Goal: Find specific page/section: Find specific page/section

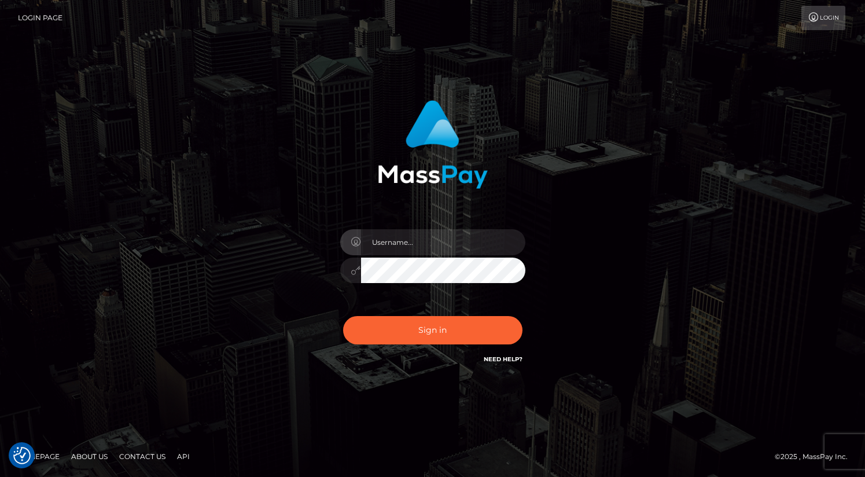
type input "oli.fanvue"
click at [482, 251] on input "text" at bounding box center [443, 242] width 164 height 26
type input "oli.fanvue"
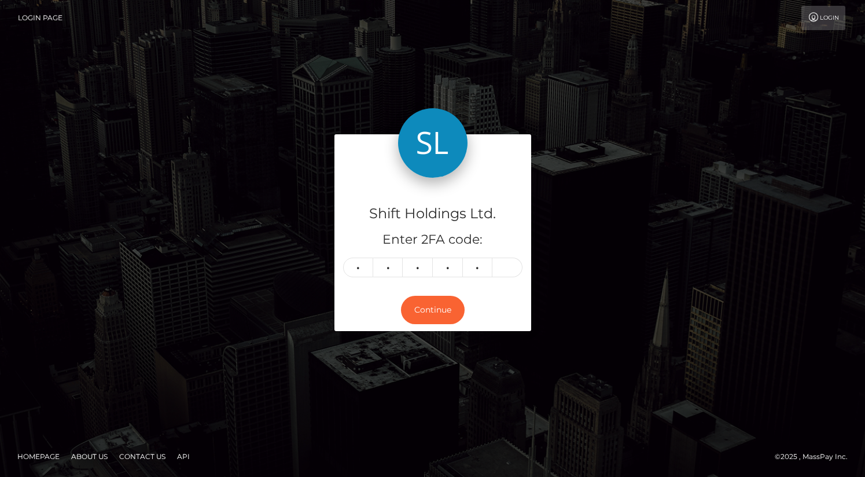
type input "1"
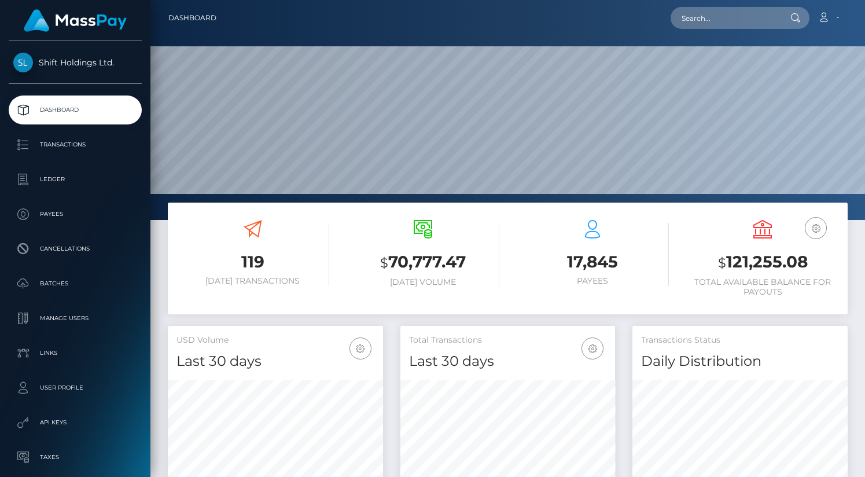
scroll to position [220, 714]
click at [733, 14] on input "text" at bounding box center [724, 18] width 109 height 22
paste input "paniafitness@gmail.com"
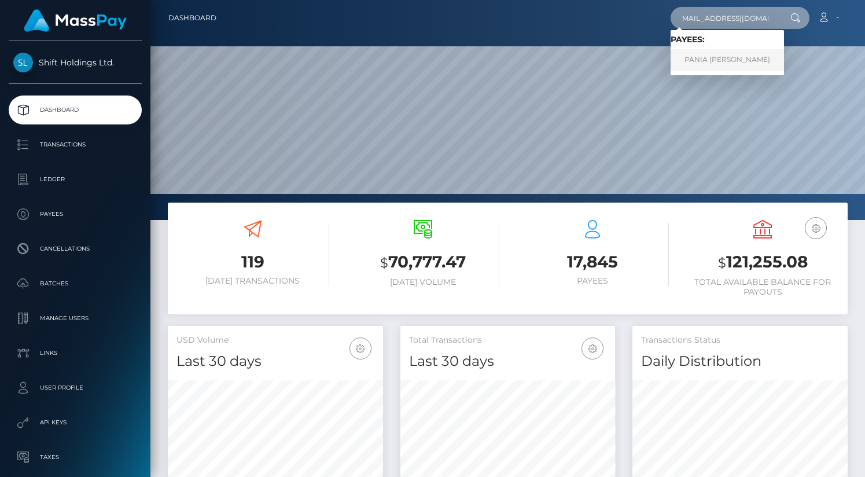
type input "[EMAIL_ADDRESS][DOMAIN_NAME]"
click at [737, 57] on link "PANIA TAPAIRU SMITH" at bounding box center [726, 59] width 113 height 21
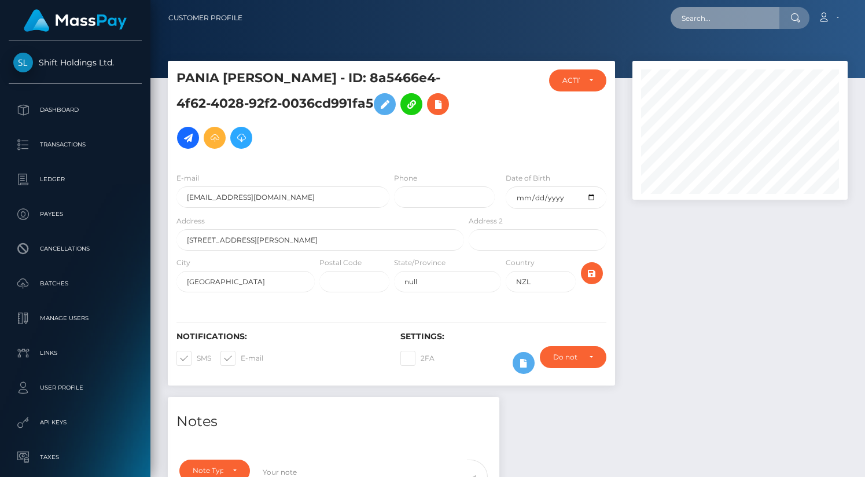
click at [718, 16] on input "text" at bounding box center [724, 18] width 109 height 22
paste input "[EMAIL_ADDRESS][DOMAIN_NAME]"
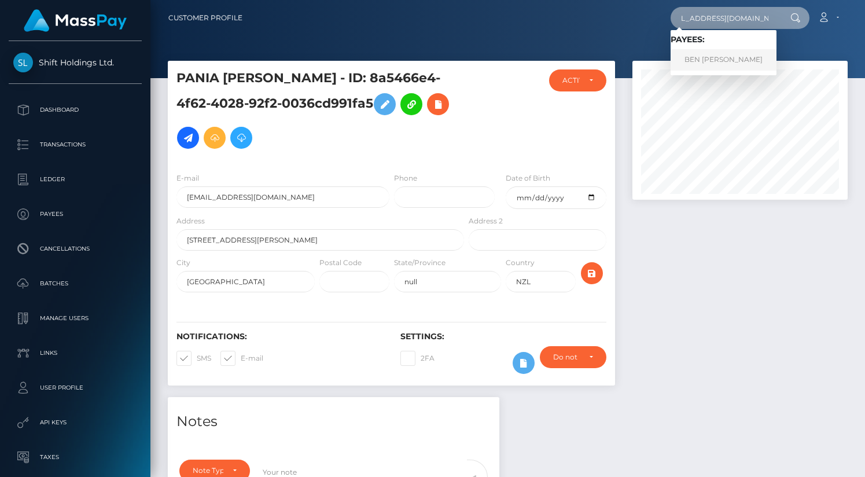
type input "miawildermodel@gmail.com"
click at [721, 54] on link "BEN LOUIS POGANSKI" at bounding box center [723, 59] width 106 height 21
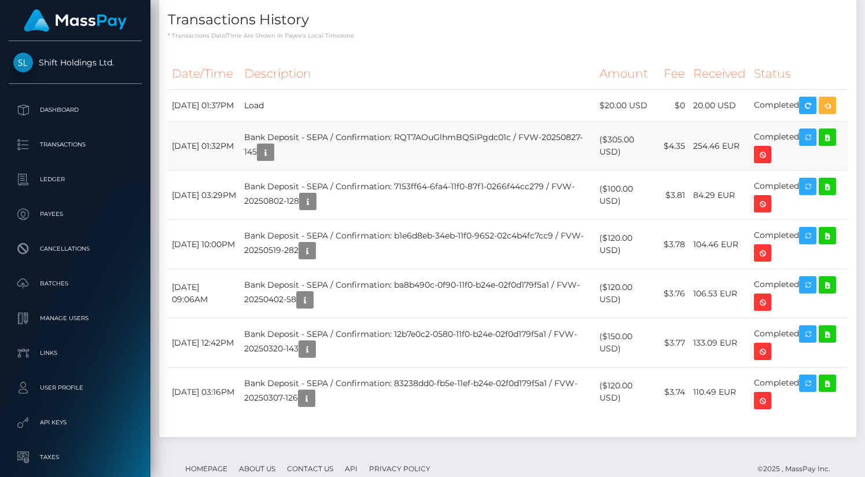
scroll to position [690, 0]
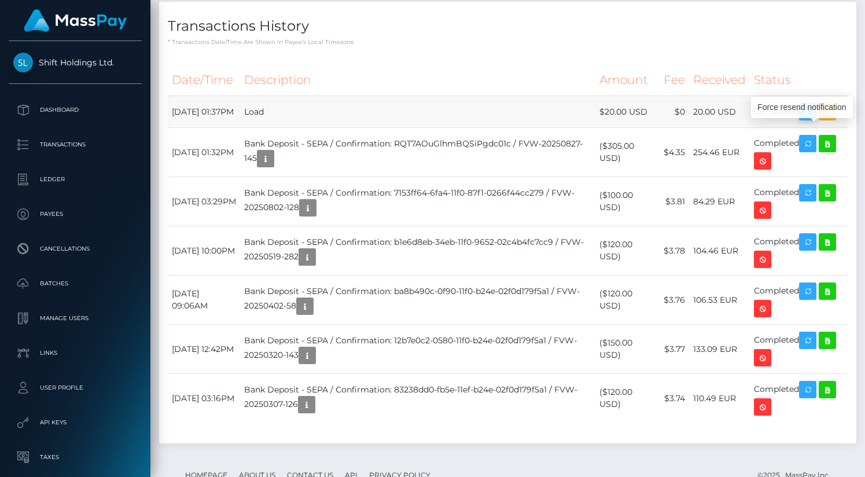
click at [808, 119] on icon "button" at bounding box center [807, 112] width 14 height 14
